Goal: Check status: Check status

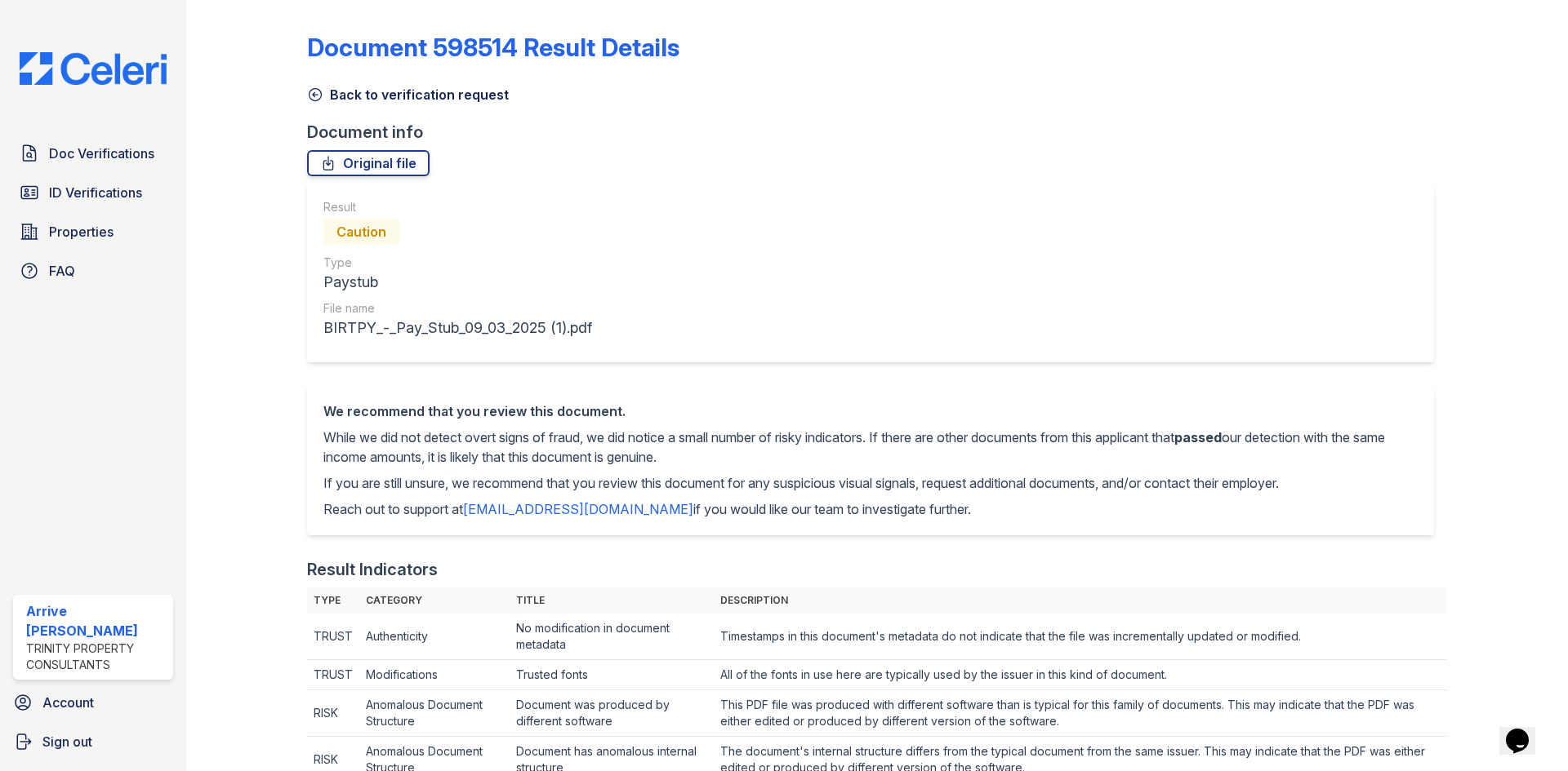
scroll to position [735, 0]
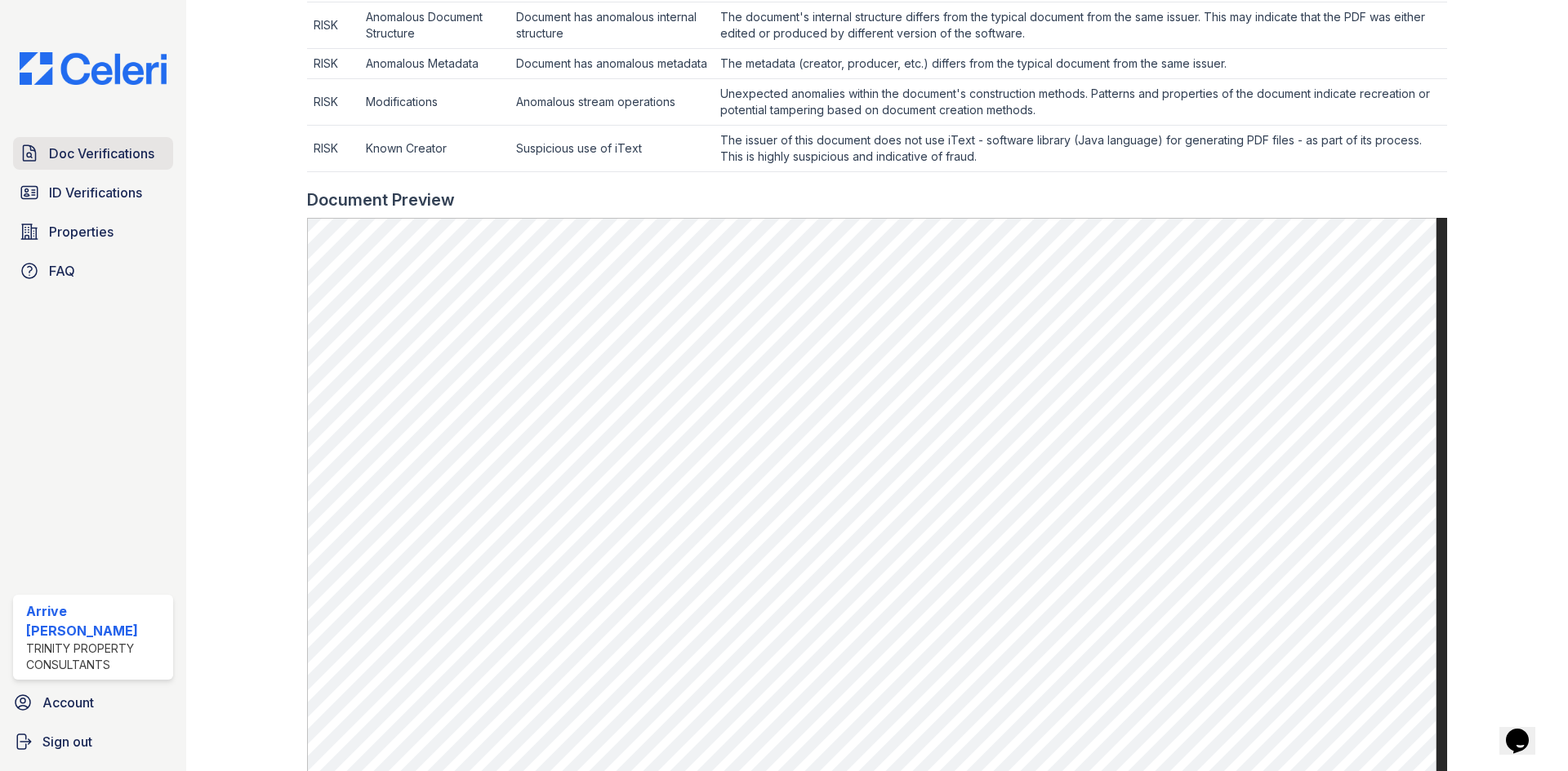
click at [103, 161] on span "Doc Verifications" at bounding box center [101, 153] width 105 height 20
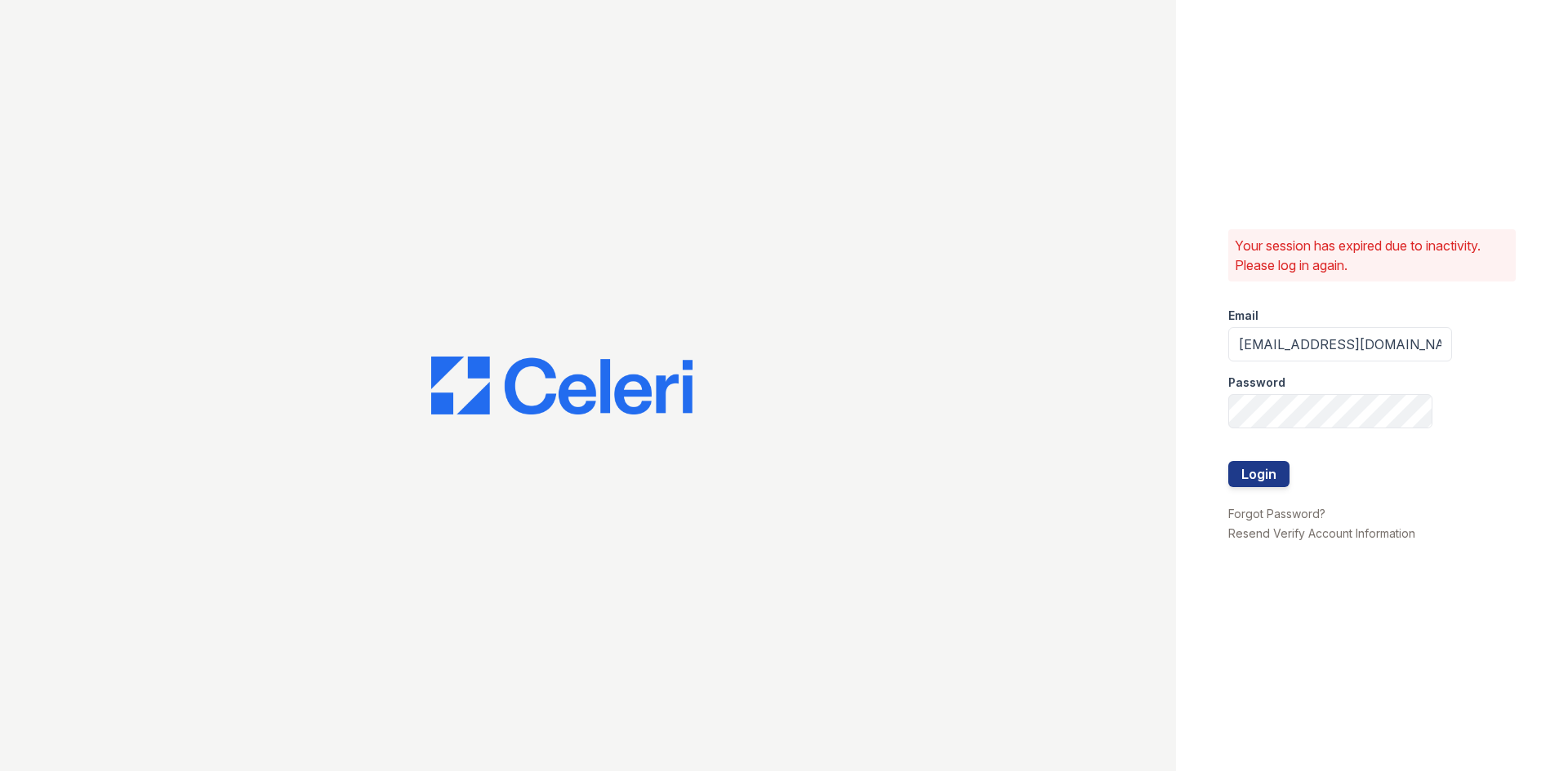
click at [1275, 459] on div at bounding box center [1340, 445] width 224 height 33
click at [1285, 471] on button "Login" at bounding box center [1259, 474] width 62 height 26
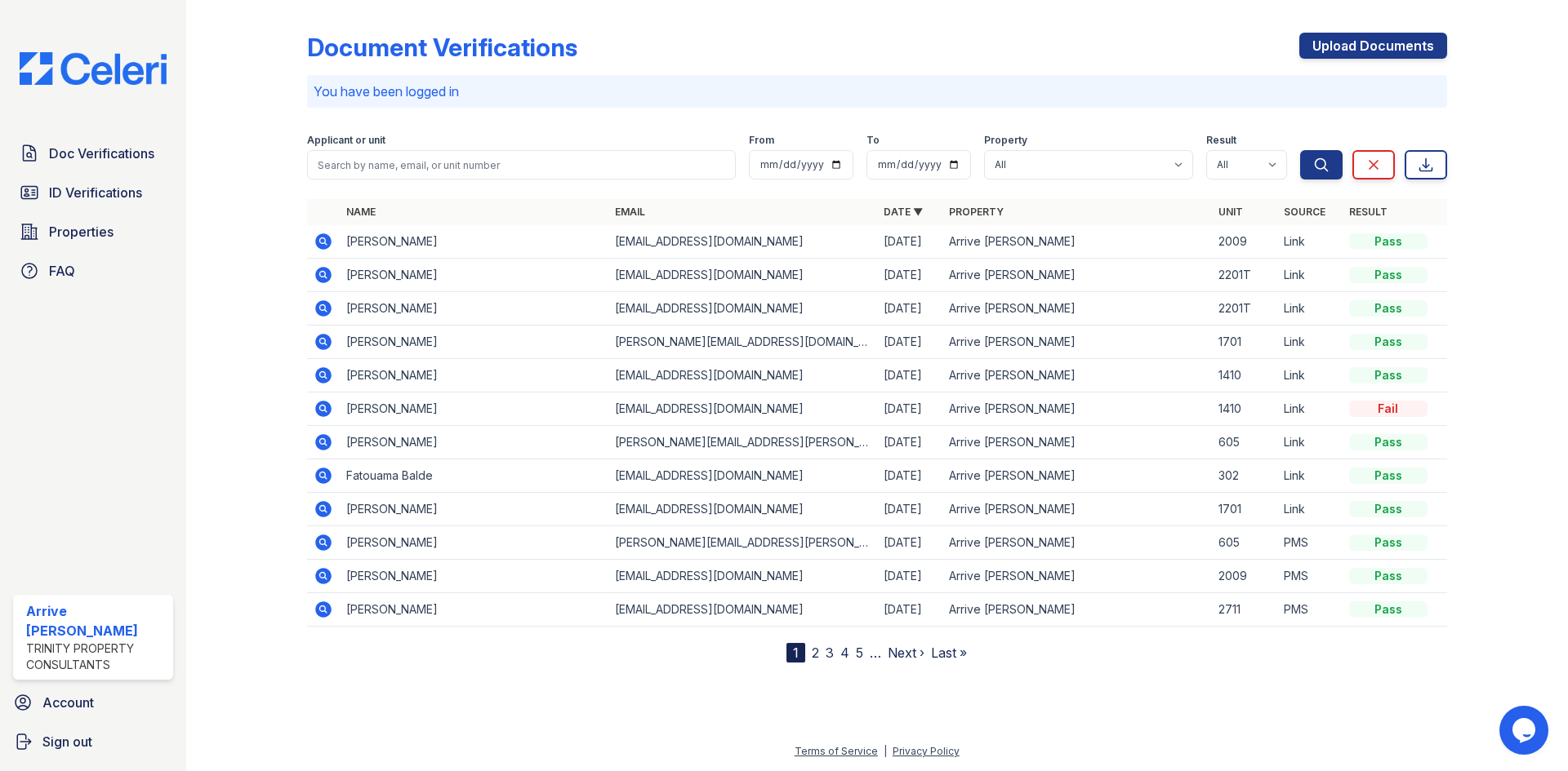
click at [328, 244] on icon at bounding box center [323, 241] width 17 height 16
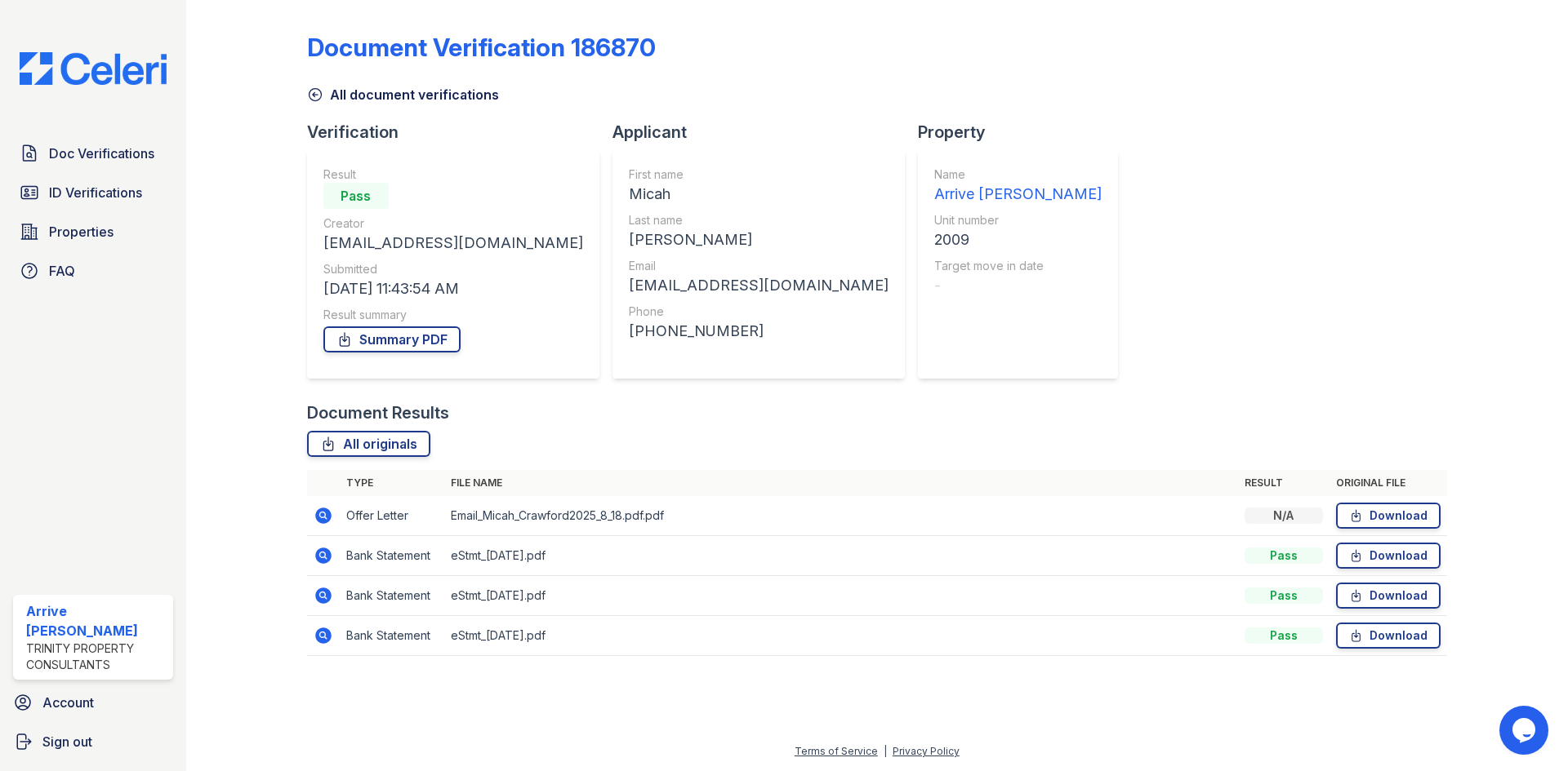
click at [319, 511] on icon at bounding box center [323, 516] width 17 height 16
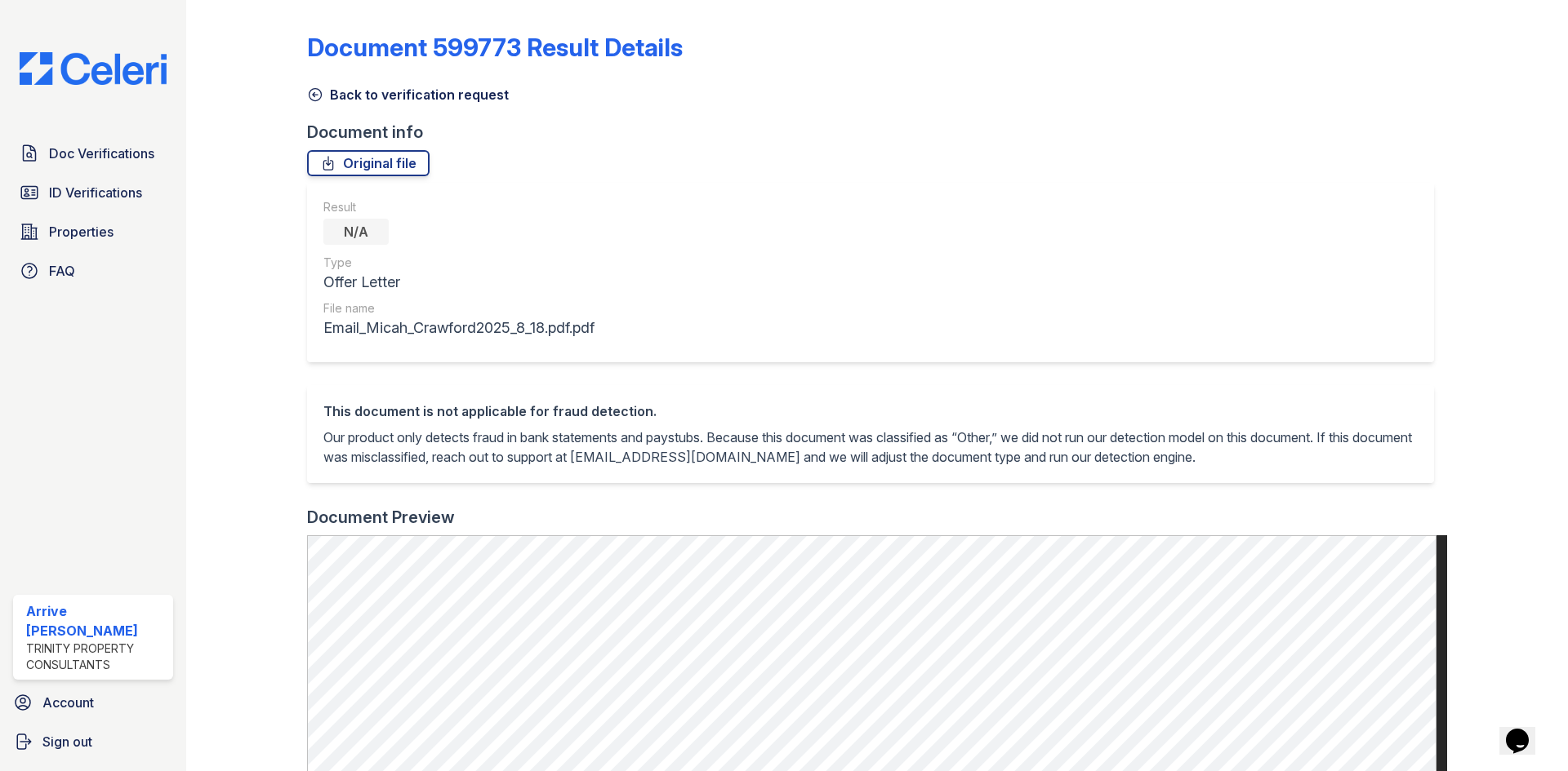
click at [314, 102] on icon at bounding box center [314, 95] width 12 height 12
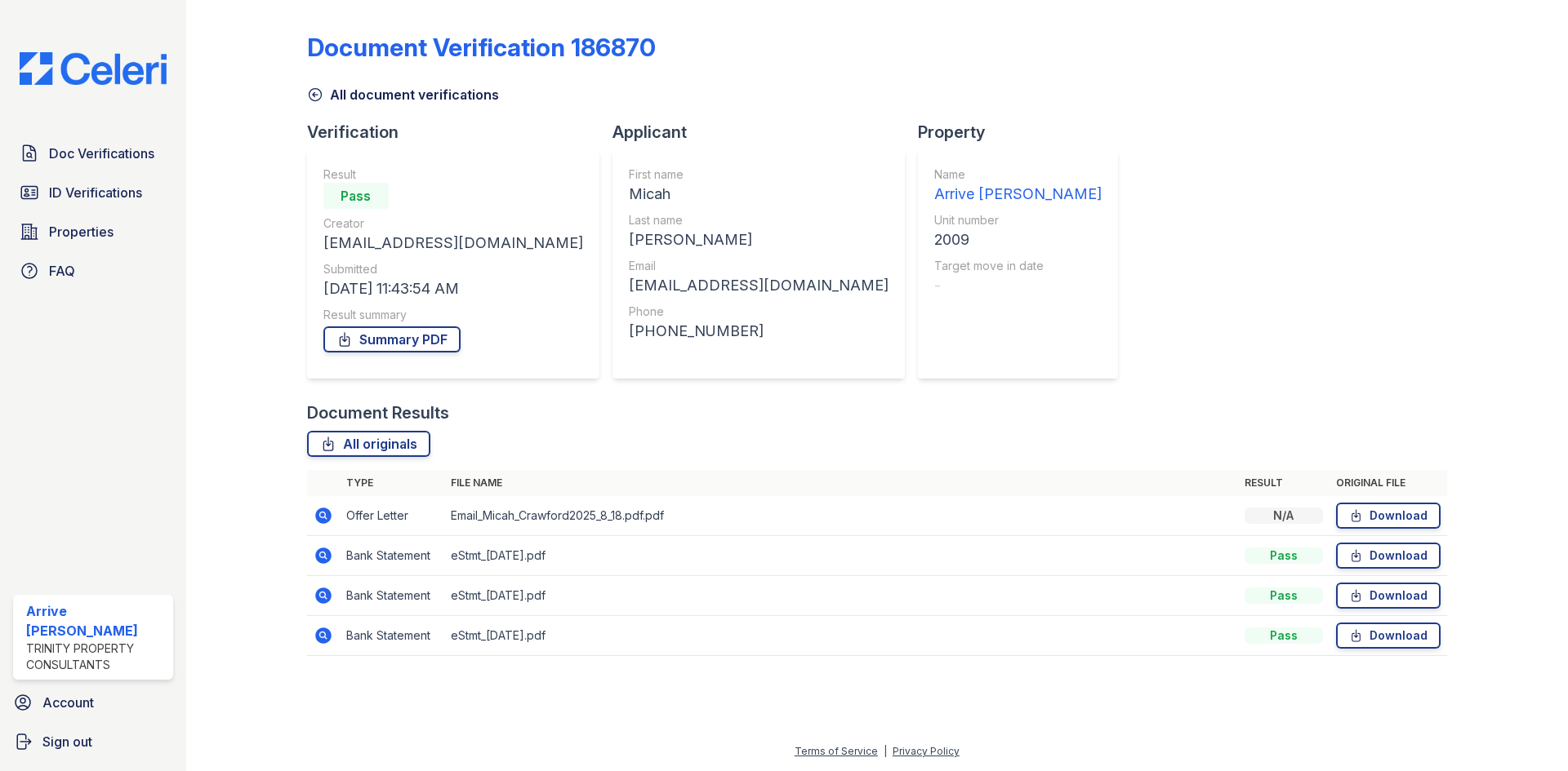
click at [330, 512] on icon at bounding box center [323, 516] width 17 height 16
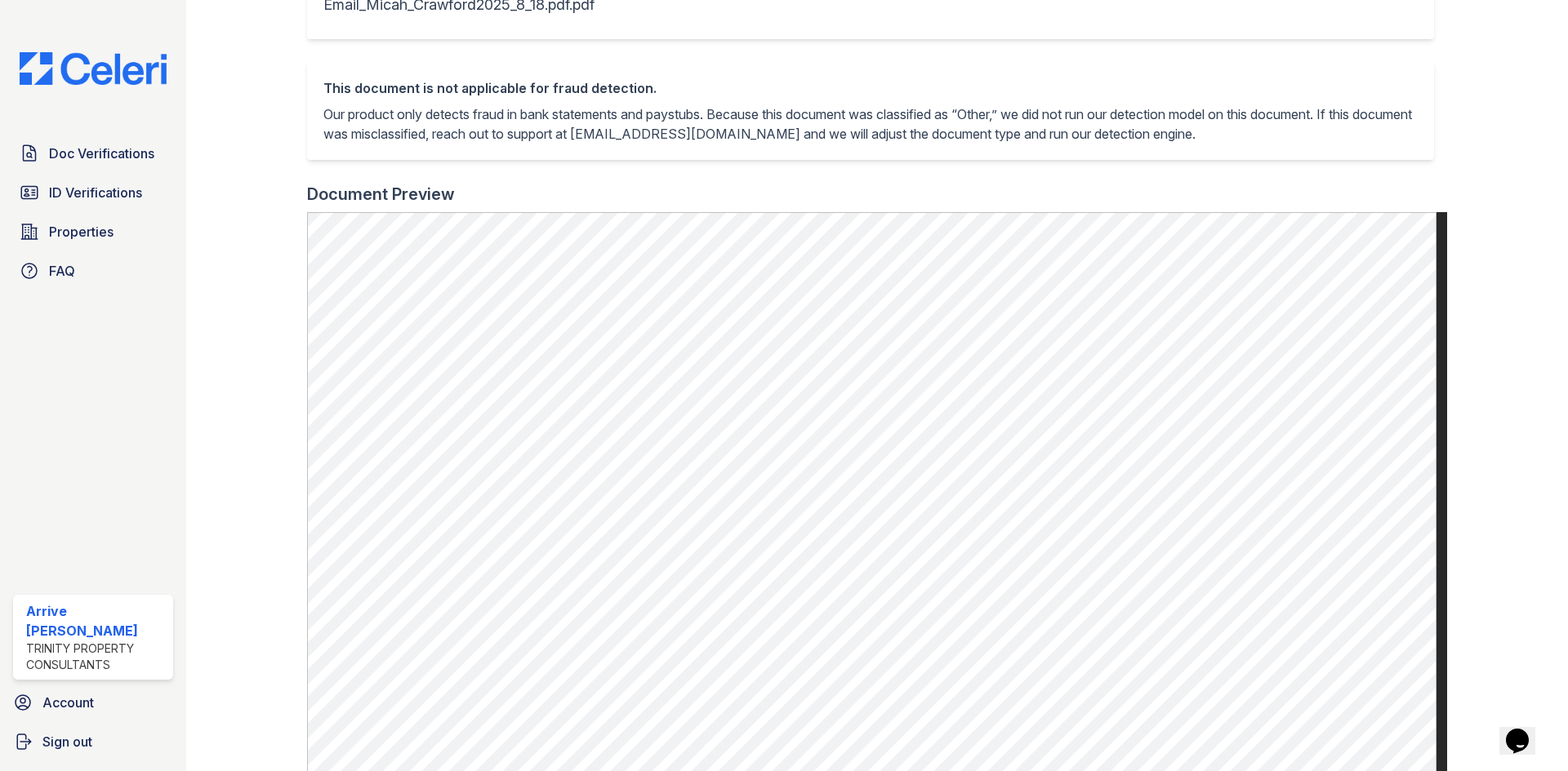
scroll to position [326, 0]
click at [125, 185] on span "ID Verifications" at bounding box center [95, 193] width 93 height 20
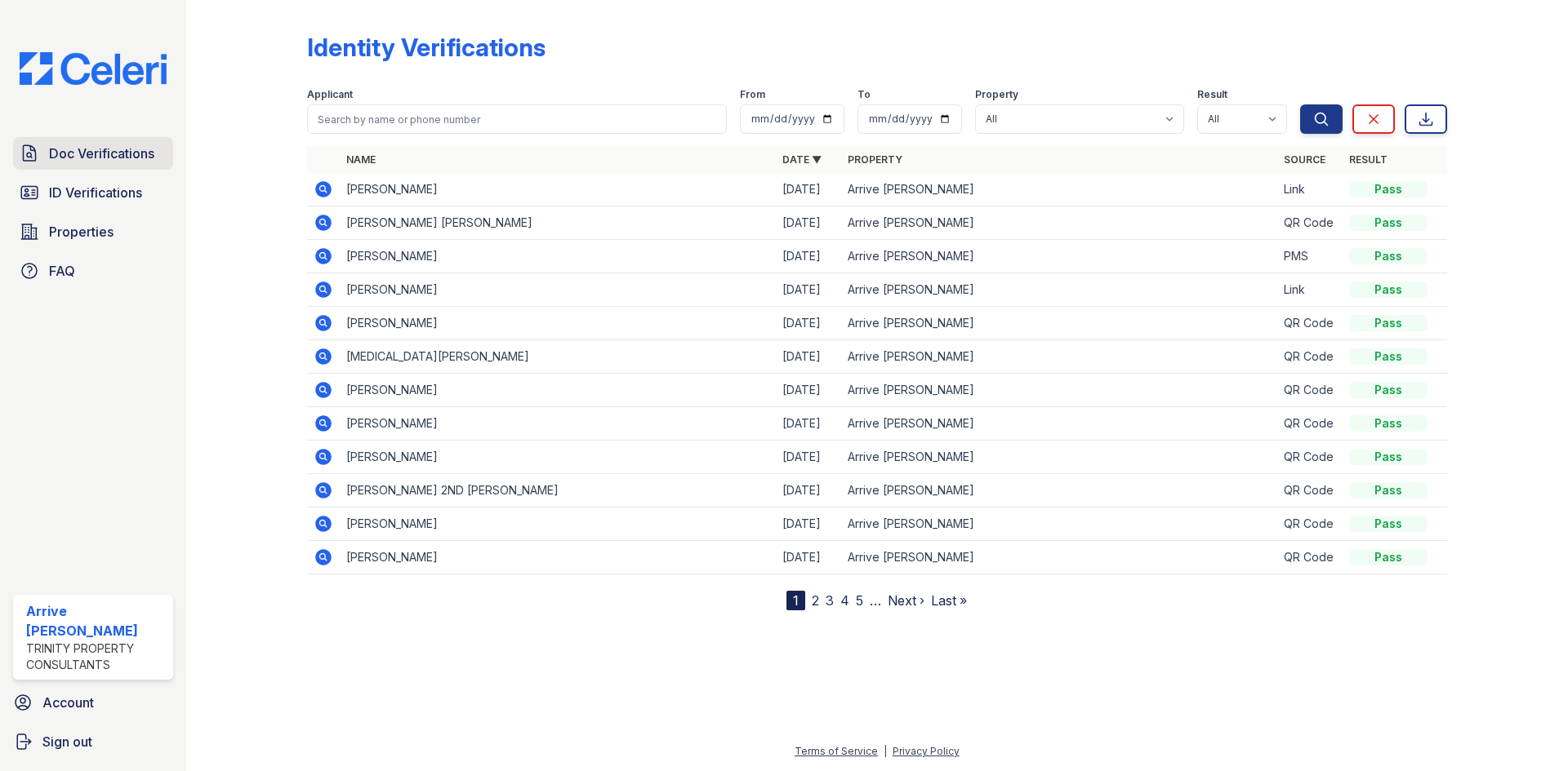
click at [52, 160] on span "Doc Verifications" at bounding box center [101, 153] width 105 height 20
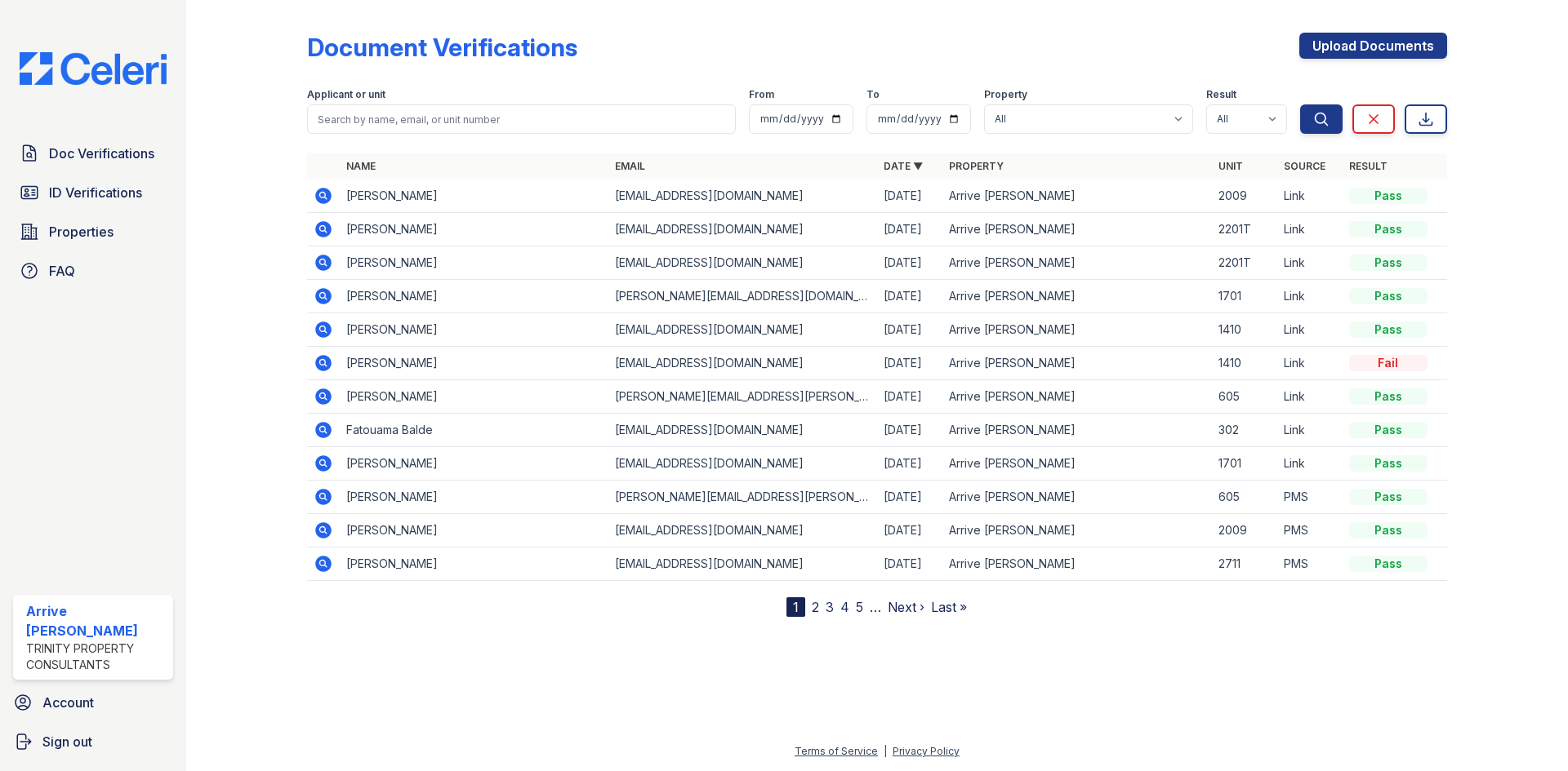
click at [320, 184] on td at bounding box center [323, 196] width 33 height 34
click at [320, 187] on icon at bounding box center [323, 195] width 20 height 20
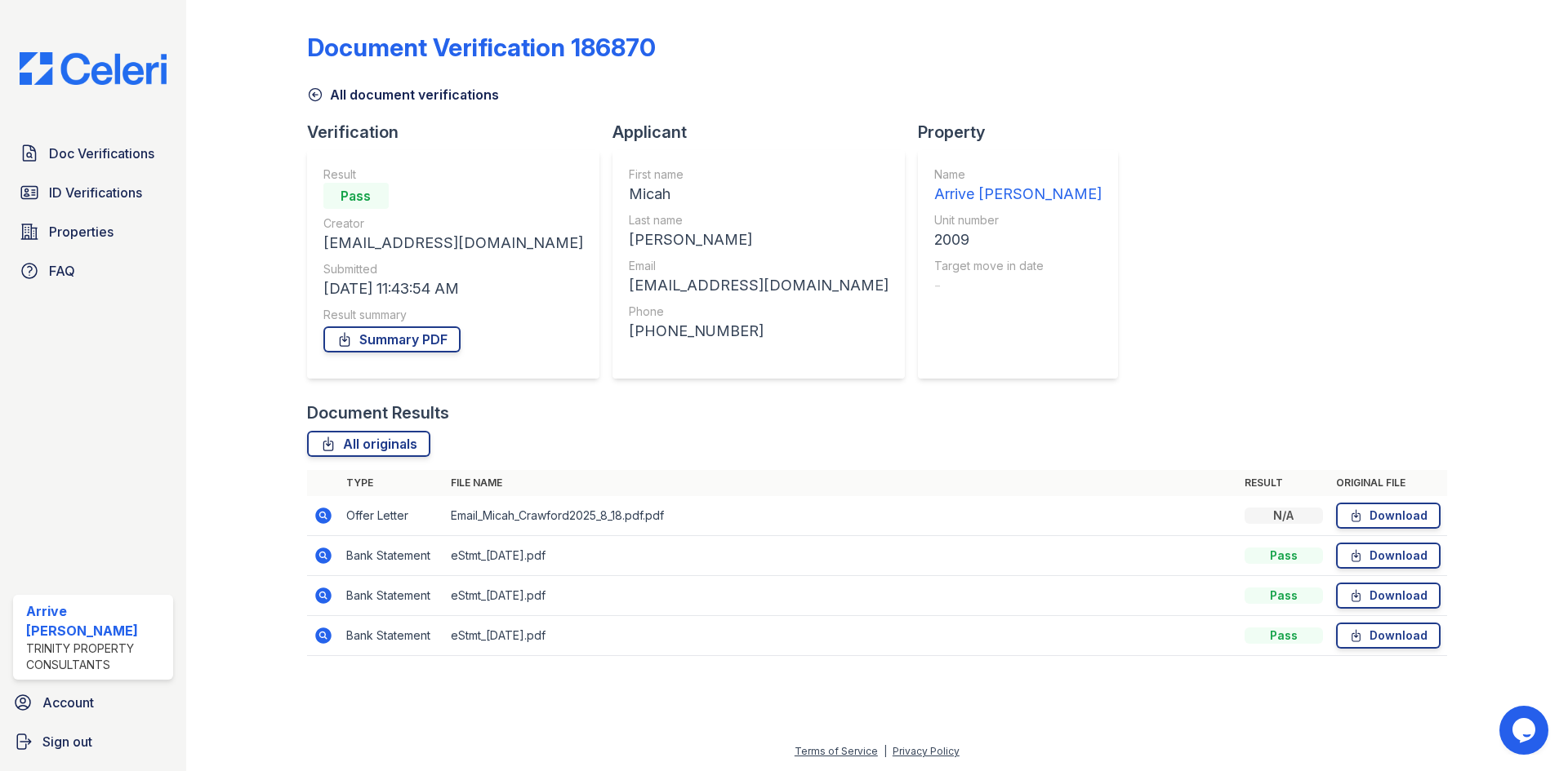
click at [330, 560] on icon at bounding box center [323, 556] width 17 height 16
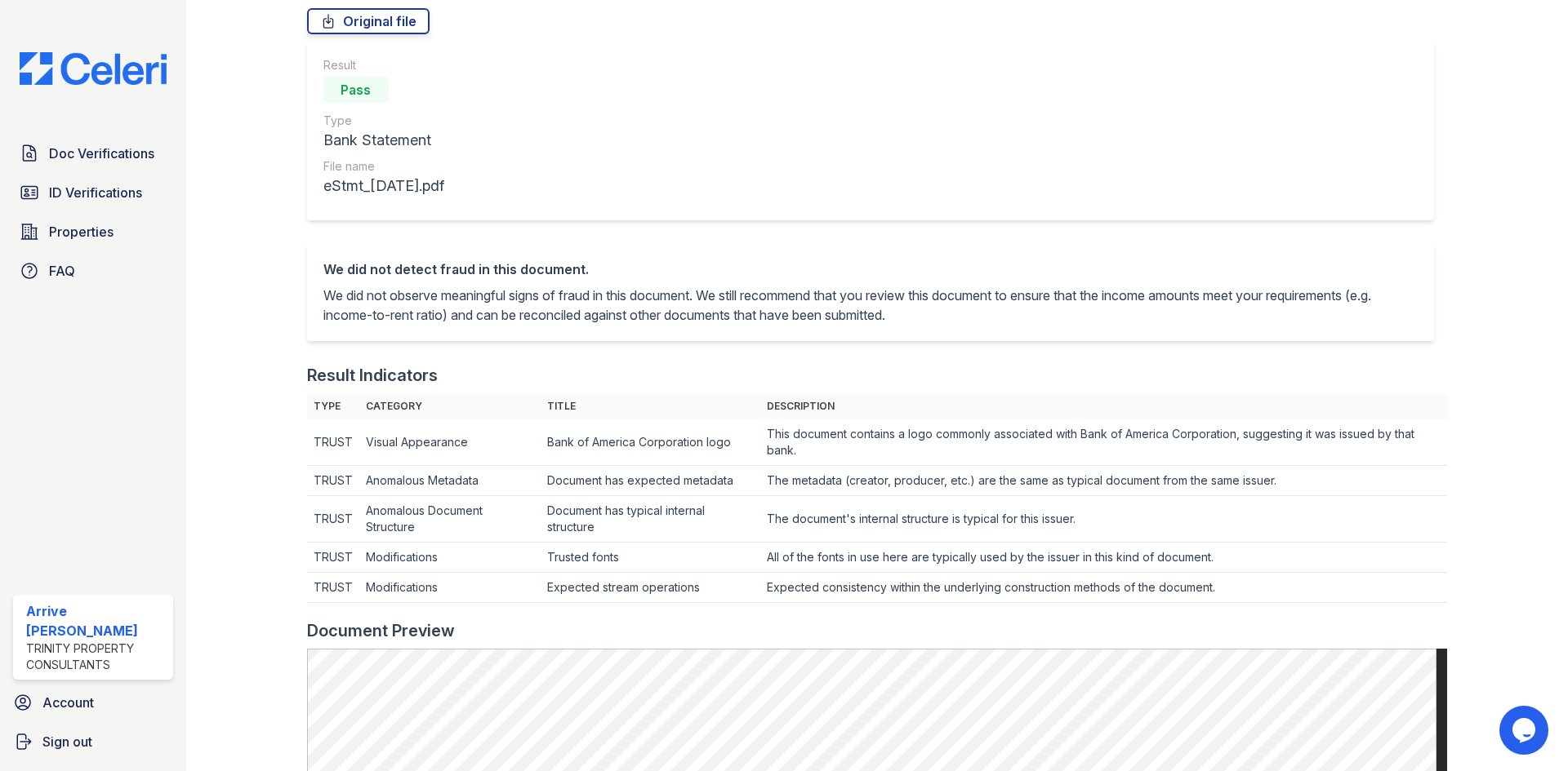
scroll to position [82, 0]
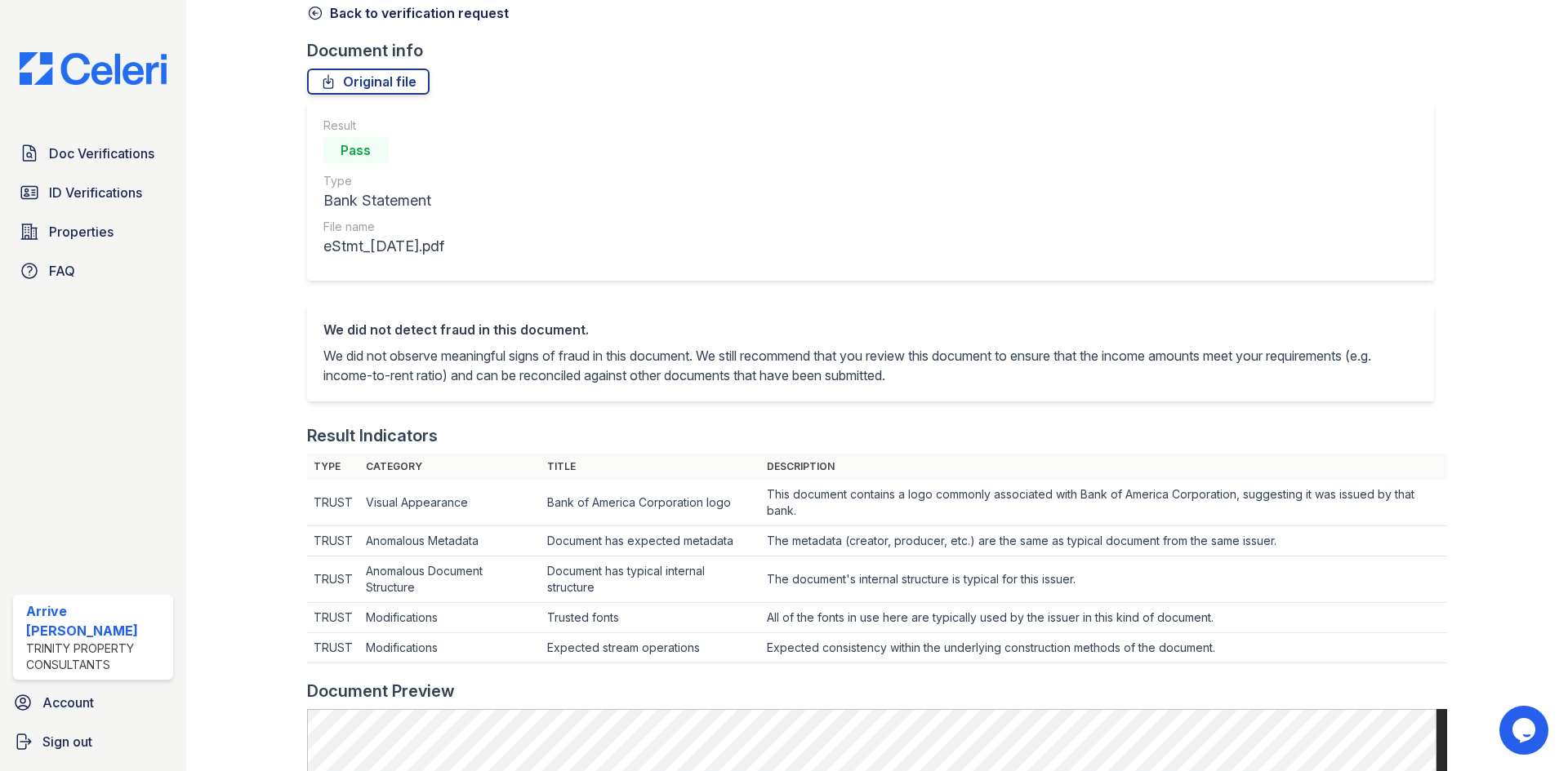
click at [315, 12] on icon at bounding box center [314, 13] width 17 height 16
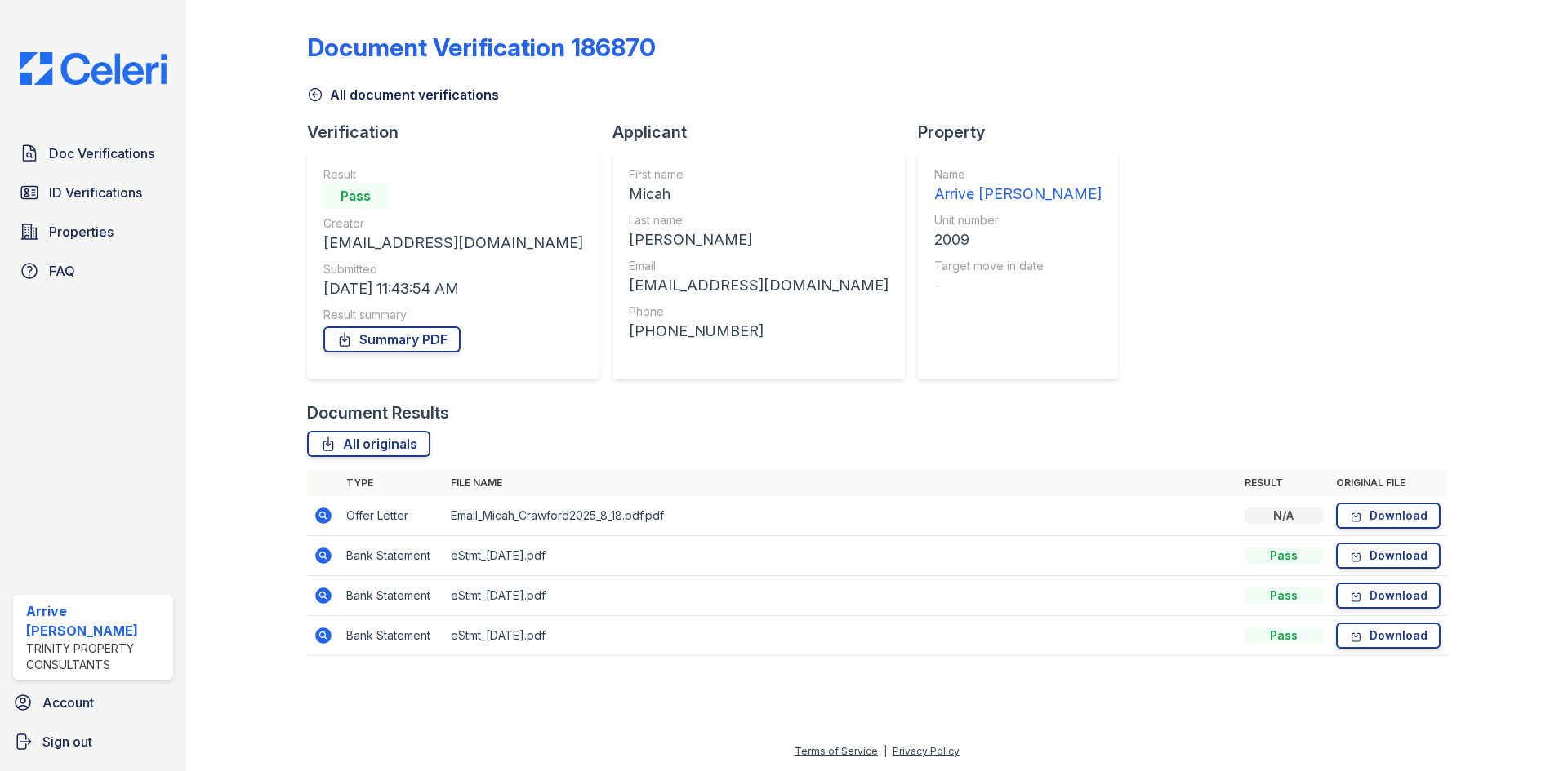
click at [328, 593] on icon at bounding box center [323, 596] width 17 height 16
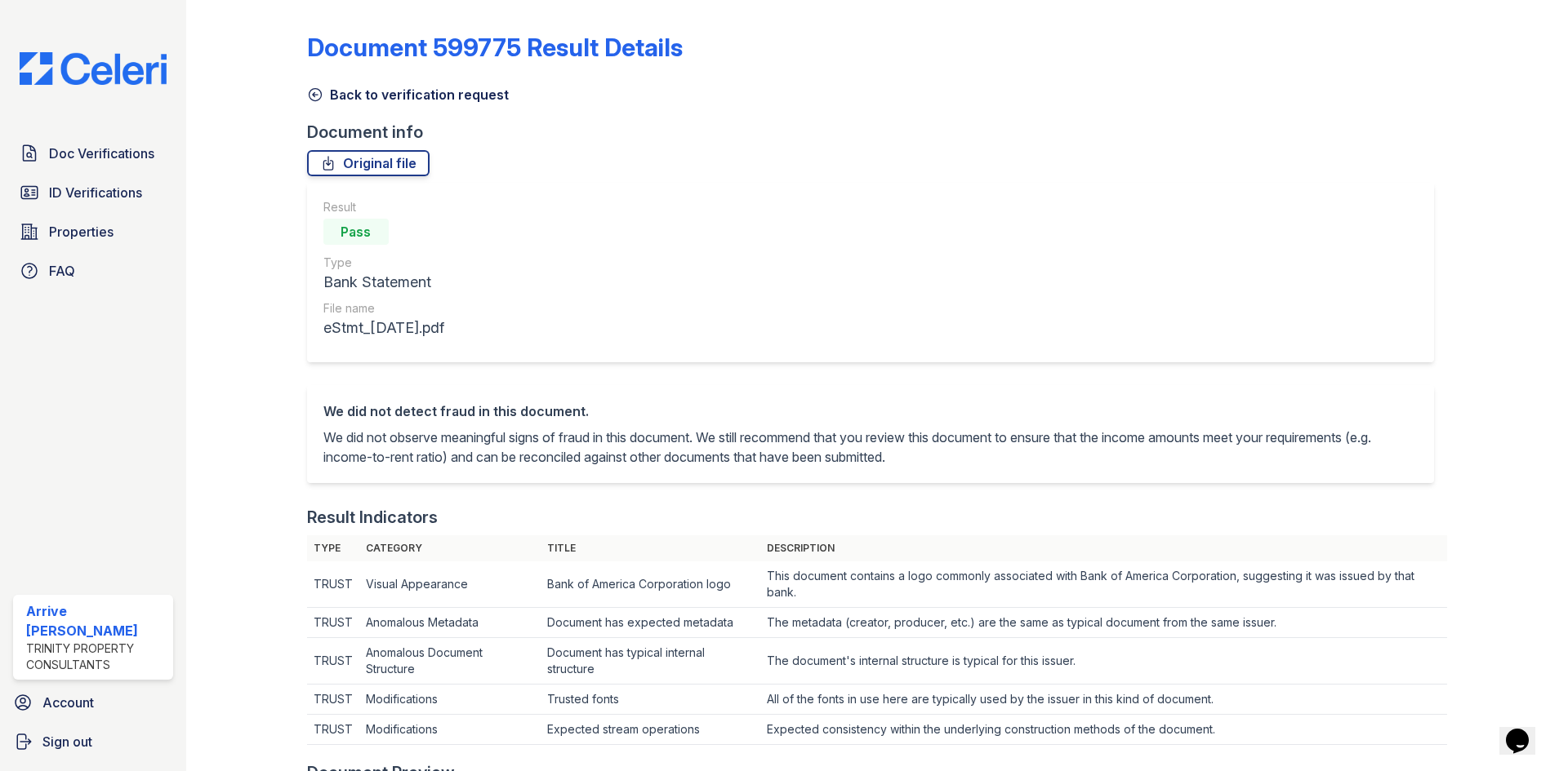
drag, startPoint x: 308, startPoint y: 93, endPoint x: 311, endPoint y: 103, distance: 10.4
click at [308, 93] on icon at bounding box center [314, 95] width 12 height 12
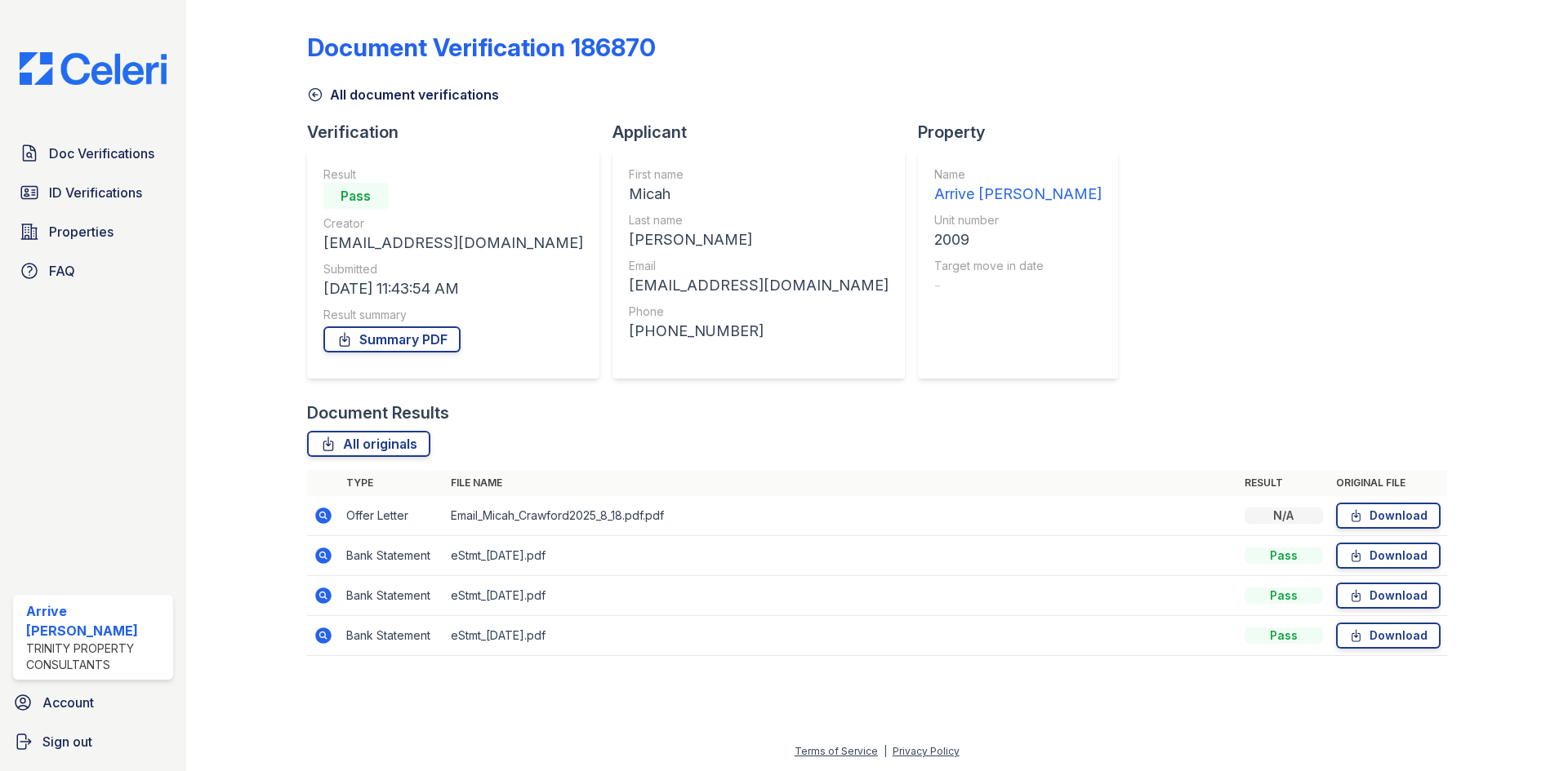
click at [324, 634] on icon at bounding box center [322, 635] width 4 height 4
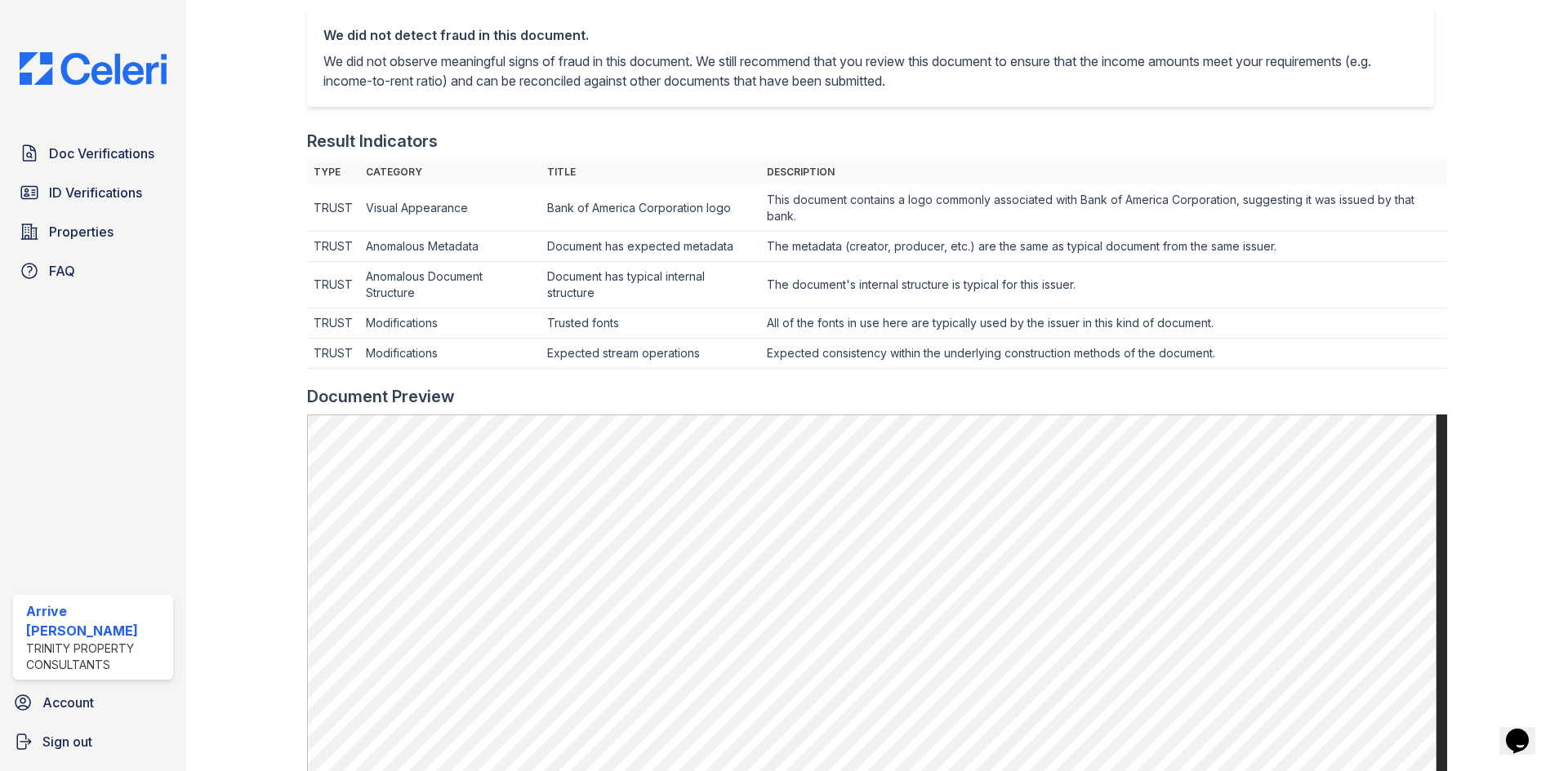
scroll to position [245, 0]
